Goal: Navigation & Orientation: Go to known website

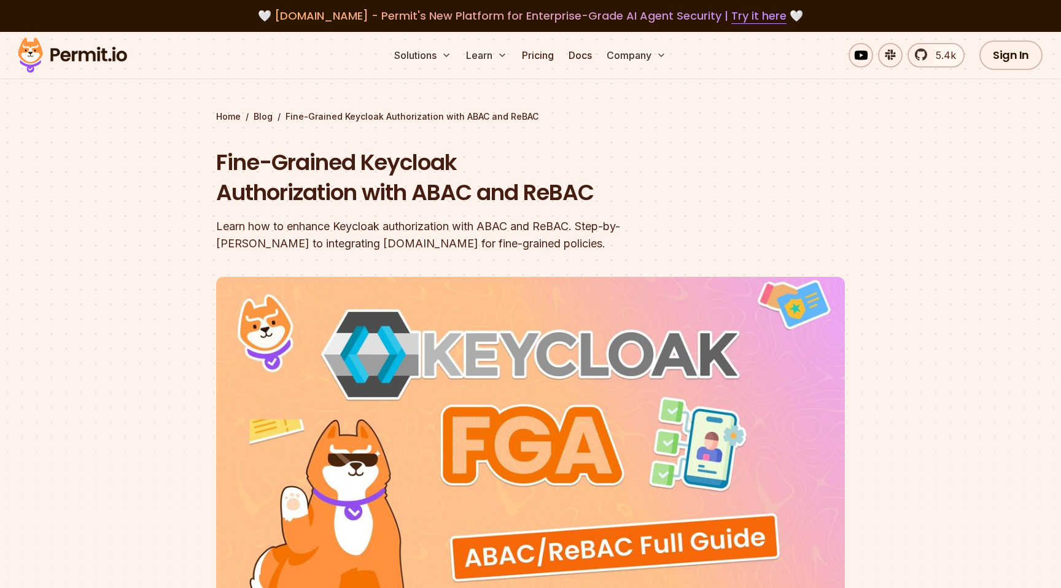
click at [85, 54] on img at bounding box center [72, 55] width 120 height 42
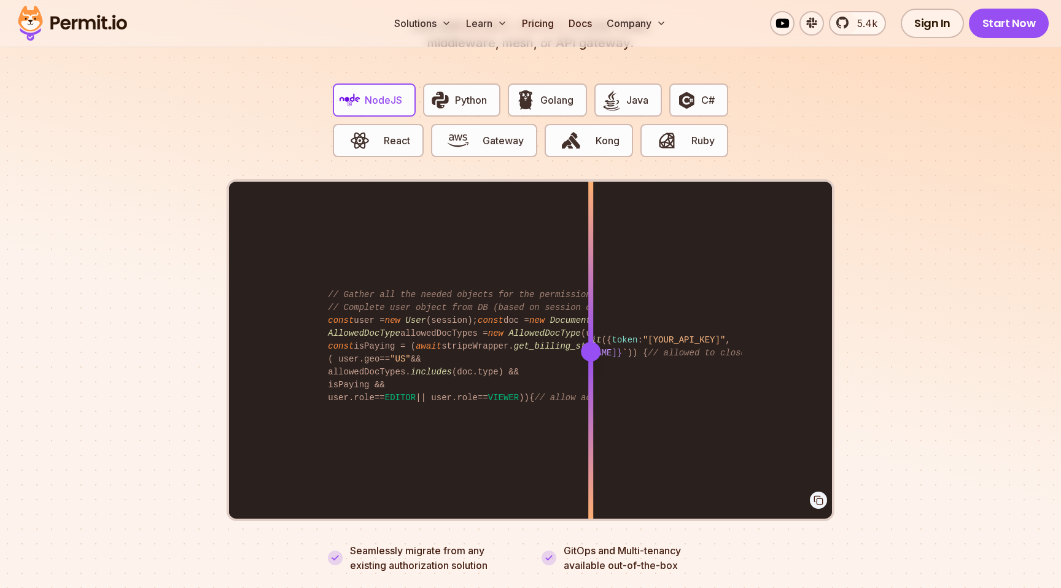
scroll to position [2432, 0]
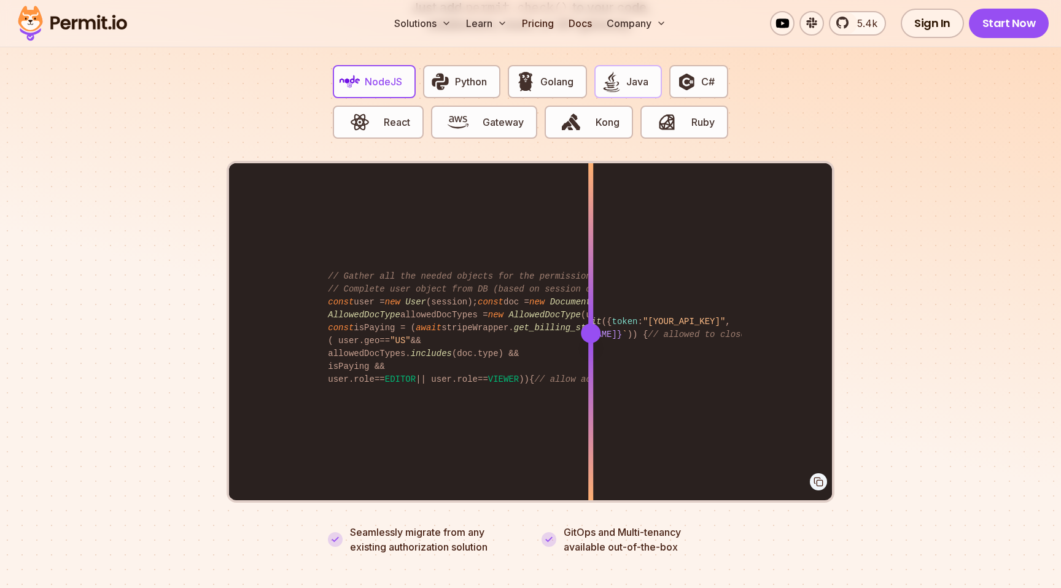
click at [617, 71] on img "button" at bounding box center [611, 81] width 21 height 21
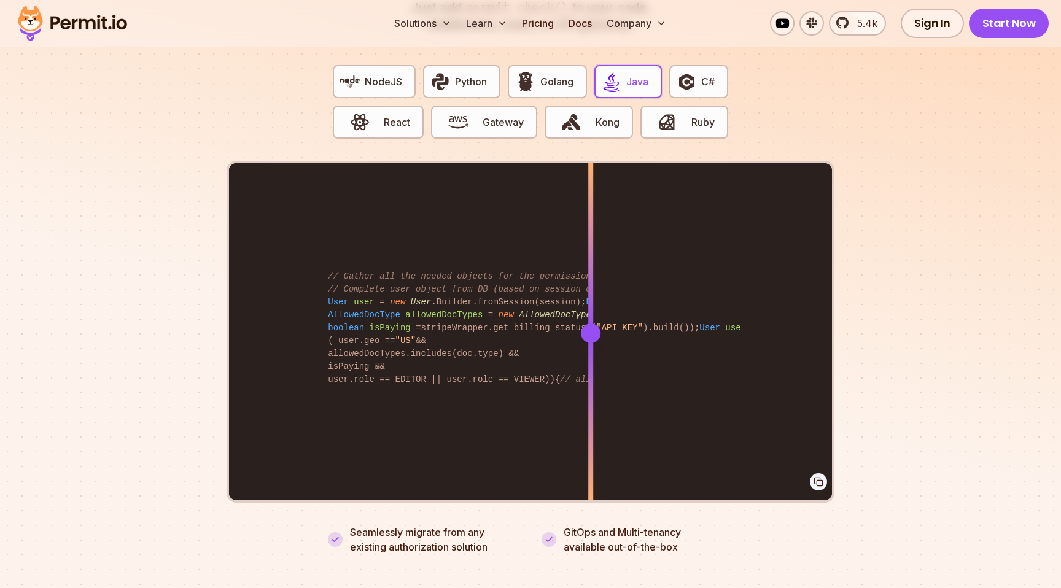
scroll to position [0, 14]
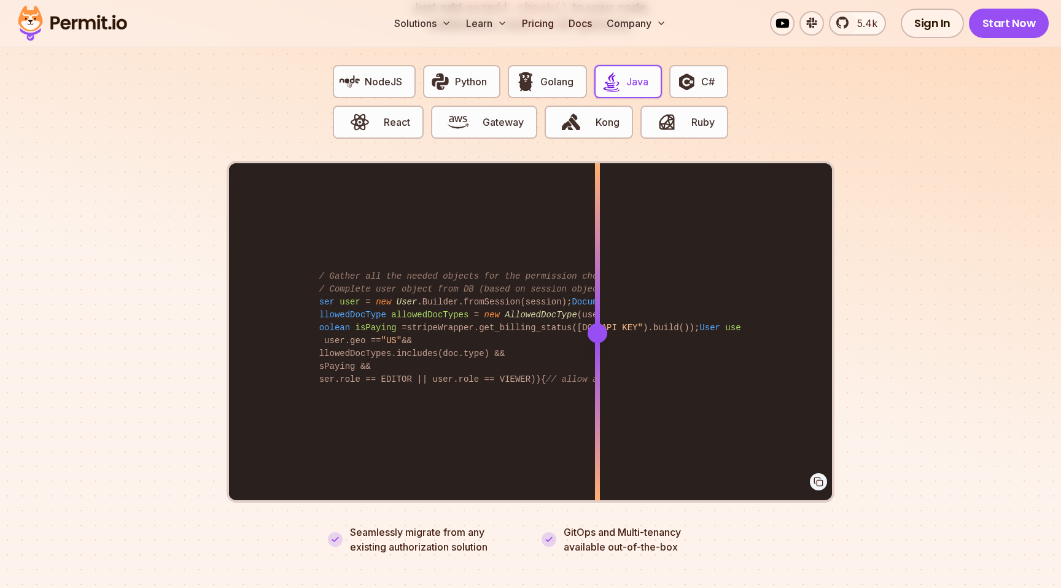
drag, startPoint x: 591, startPoint y: 323, endPoint x: 598, endPoint y: 413, distance: 89.9
click at [598, 413] on div at bounding box center [597, 332] width 5 height 339
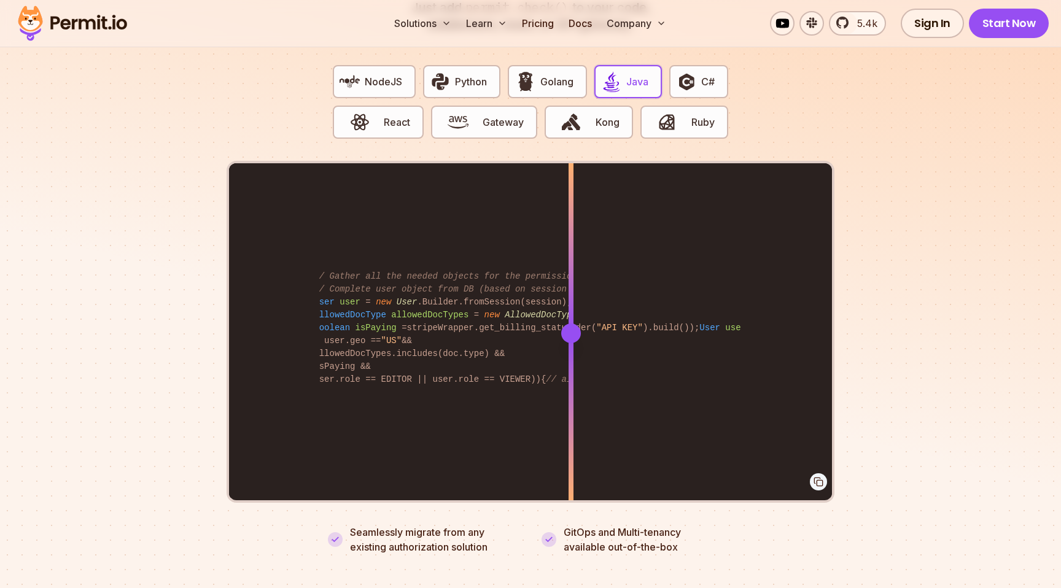
drag, startPoint x: 598, startPoint y: 413, endPoint x: 571, endPoint y: 408, distance: 26.8
click at [571, 408] on div at bounding box center [571, 419] width 5 height 170
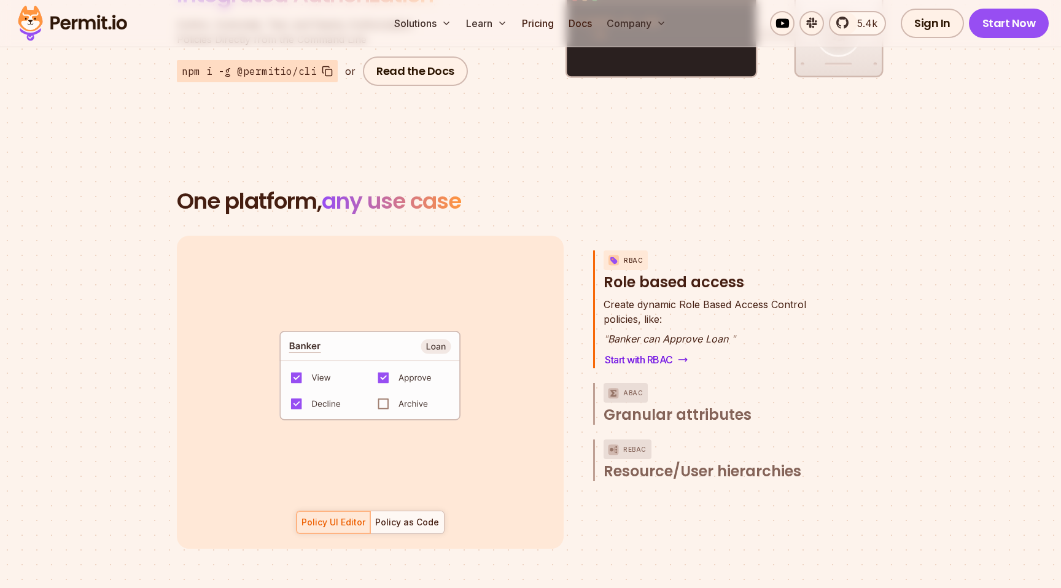
scroll to position [1641, 0]
